Goal: Find specific fact: Find specific fact

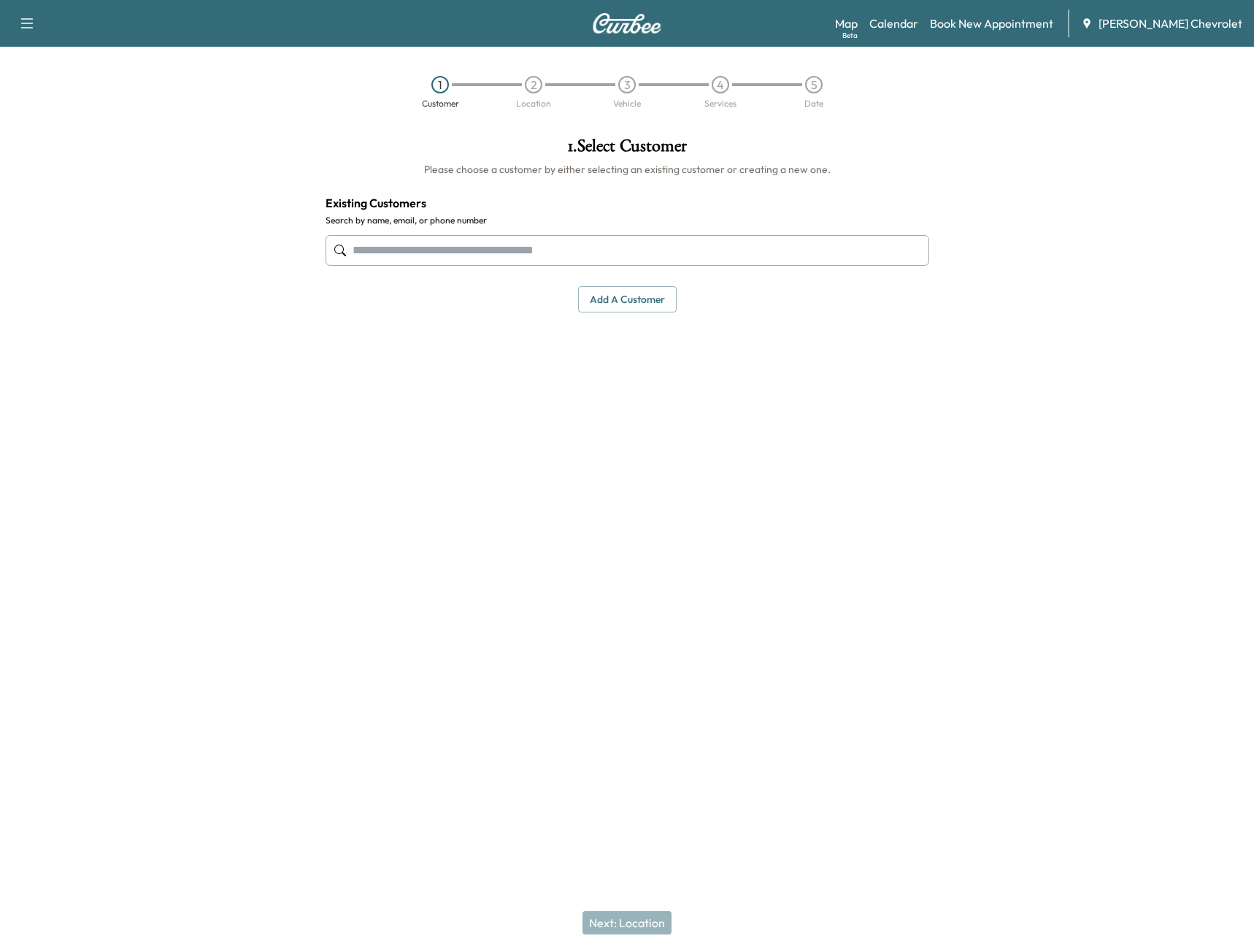
click at [589, 240] on input "text" at bounding box center [627, 251] width 603 height 31
click at [904, 18] on link "Calendar" at bounding box center [894, 23] width 49 height 17
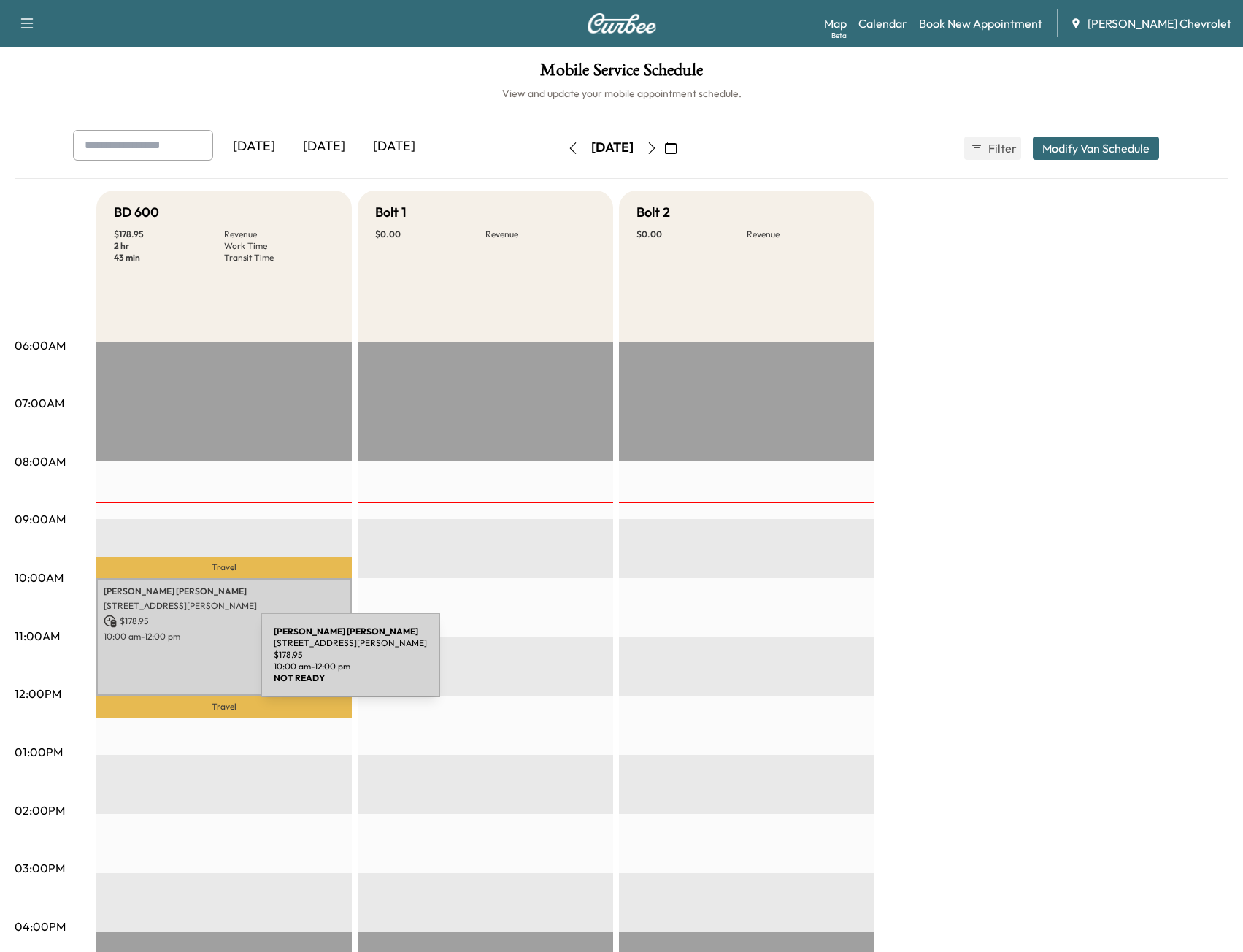
click at [151, 664] on div "[PERSON_NAME] [STREET_ADDRESS][PERSON_NAME] $ 178.95 10:00 am - 12:00 pm" at bounding box center [224, 637] width 256 height 118
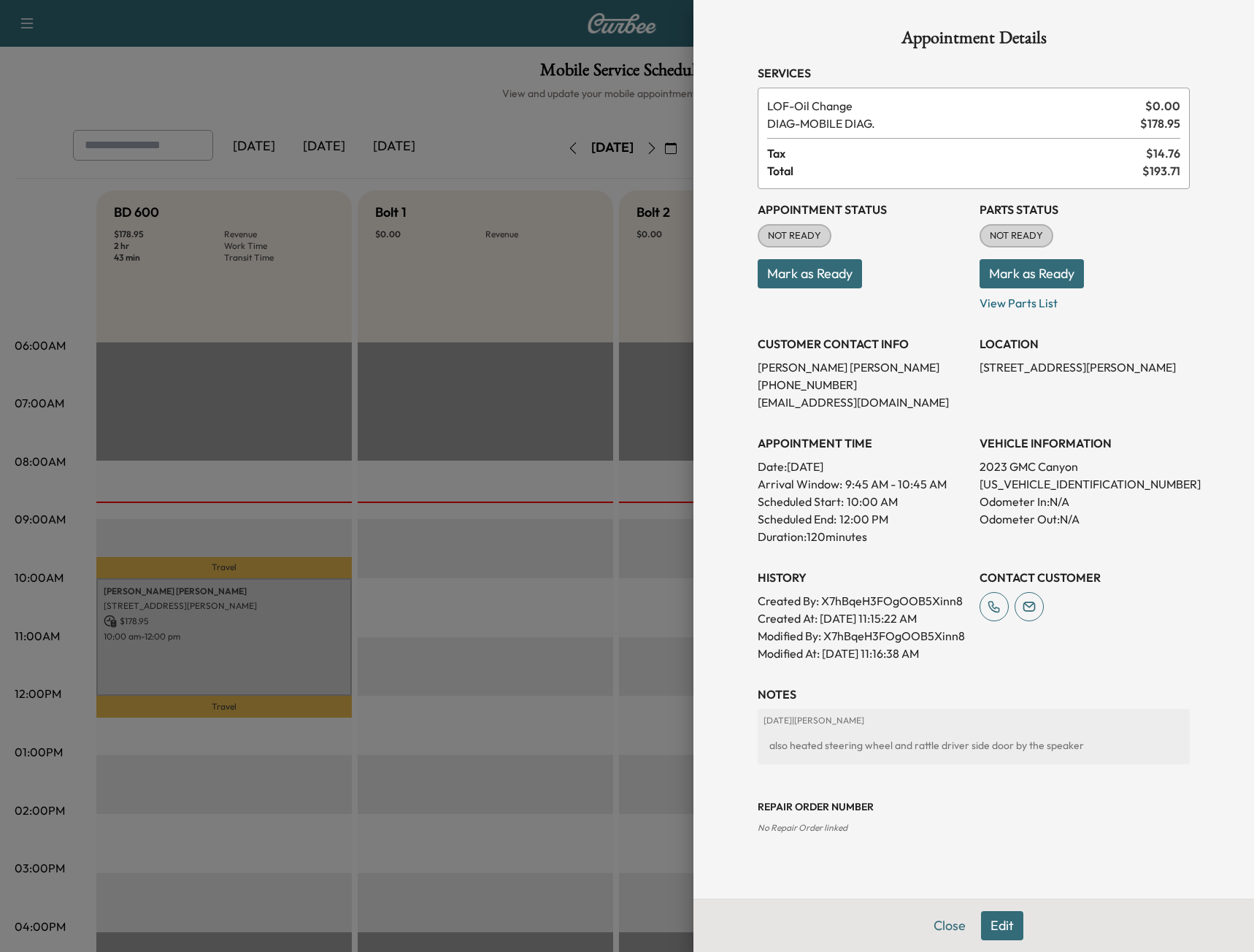
click at [1009, 483] on p "[US_VEHICLE_IDENTIFICATION_NUMBER]" at bounding box center [1084, 483] width 210 height 17
copy p "[US_VEHICLE_IDENTIFICATION_NUMBER]"
click at [932, 800] on h3 "Repair Order number" at bounding box center [973, 806] width 432 height 15
click at [1021, 488] on p "[US_VEHICLE_IDENTIFICATION_NUMBER]" at bounding box center [1084, 483] width 210 height 17
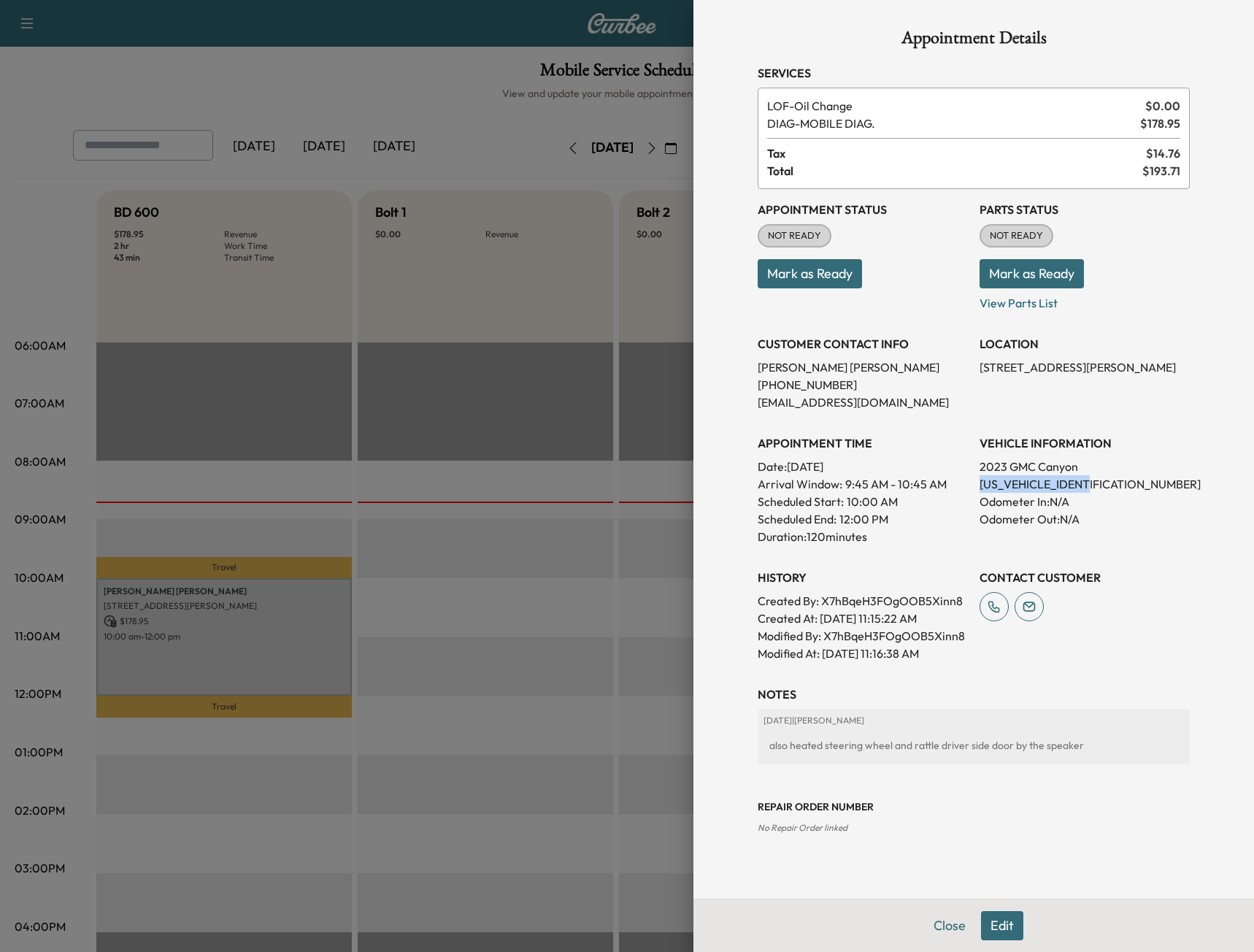
click at [1021, 488] on p "[US_VEHICLE_IDENTIFICATION_NUMBER]" at bounding box center [1084, 483] width 210 height 17
copy p "[US_VEHICLE_IDENTIFICATION_NUMBER]"
click at [789, 388] on p "[PHONE_NUMBER]" at bounding box center [863, 385] width 210 height 17
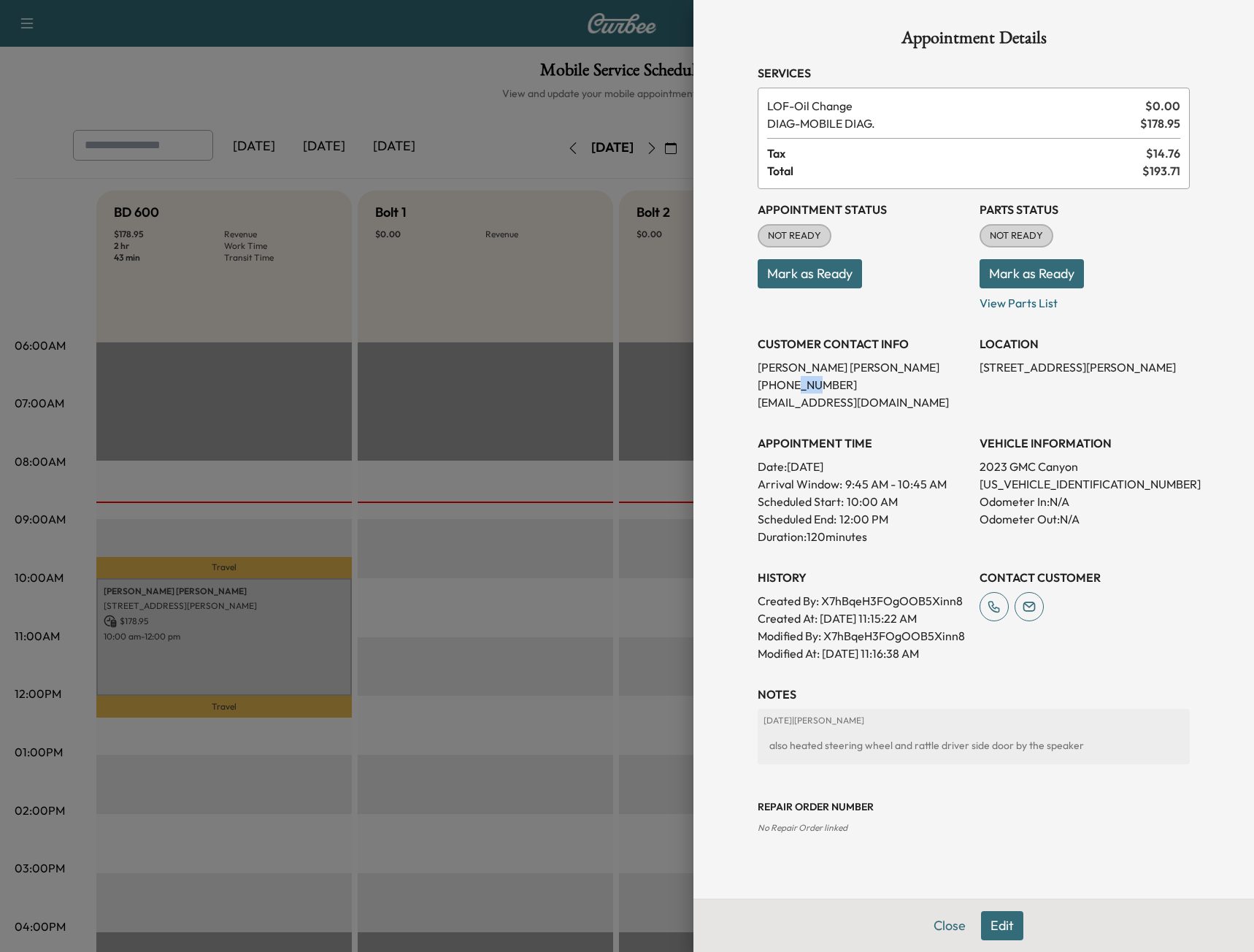
click at [789, 388] on p "[PHONE_NUMBER]" at bounding box center [863, 385] width 210 height 17
